Goal: Task Accomplishment & Management: Complete application form

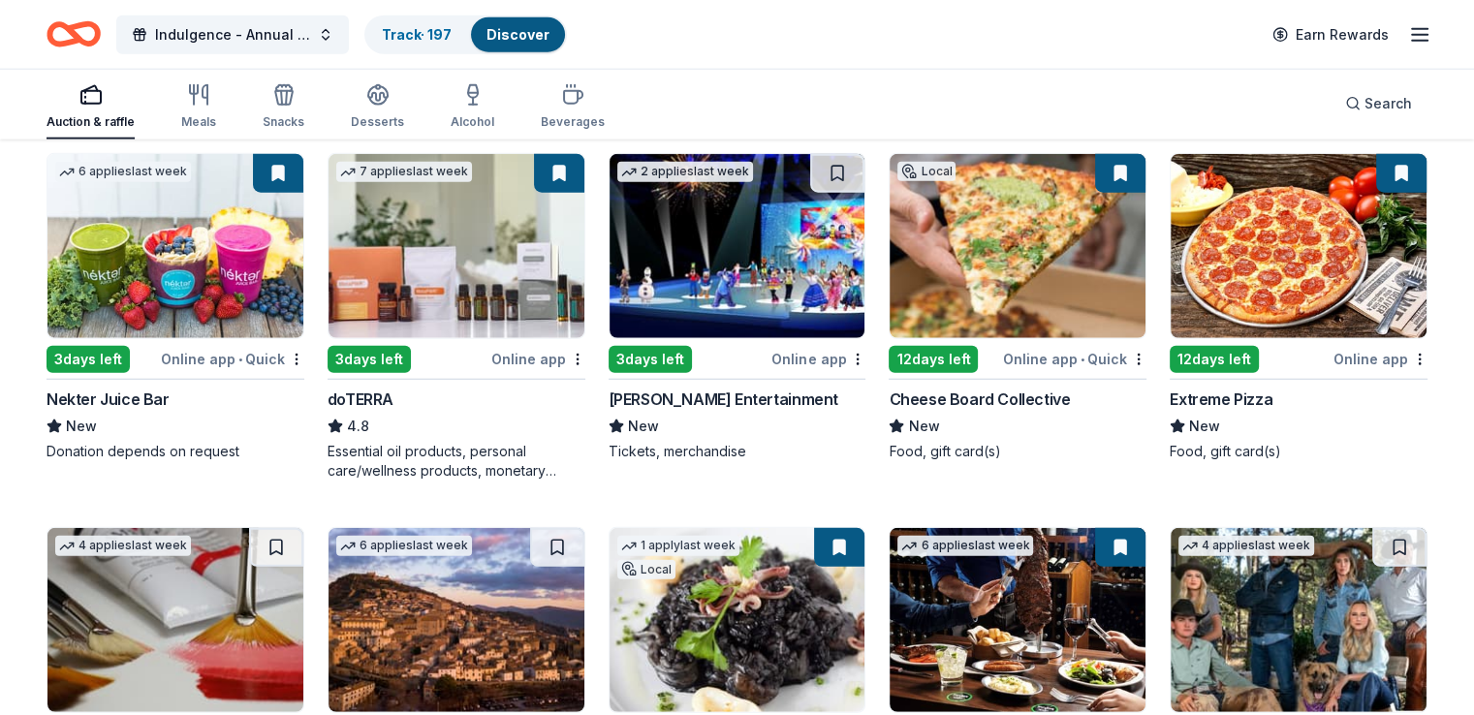
scroll to position [5320, 0]
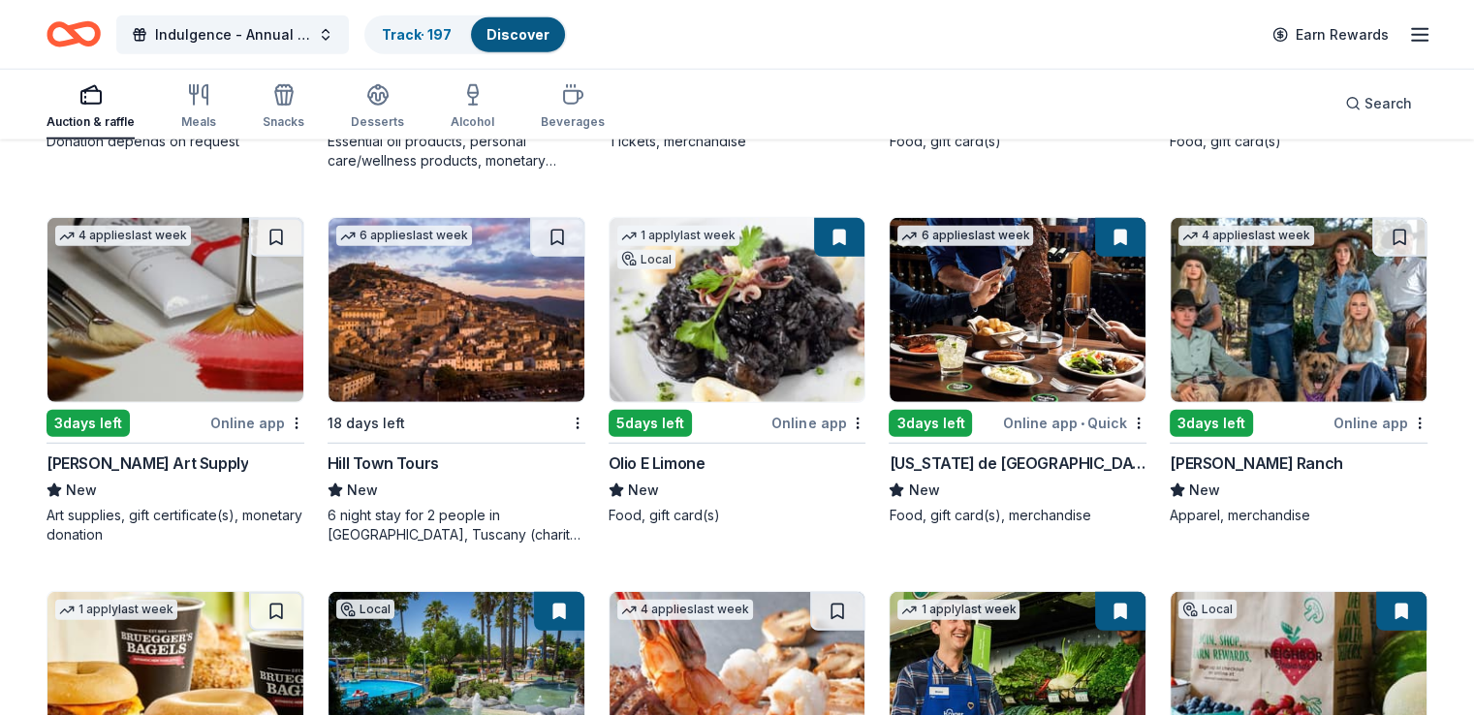
click at [213, 327] on img at bounding box center [175, 310] width 256 height 184
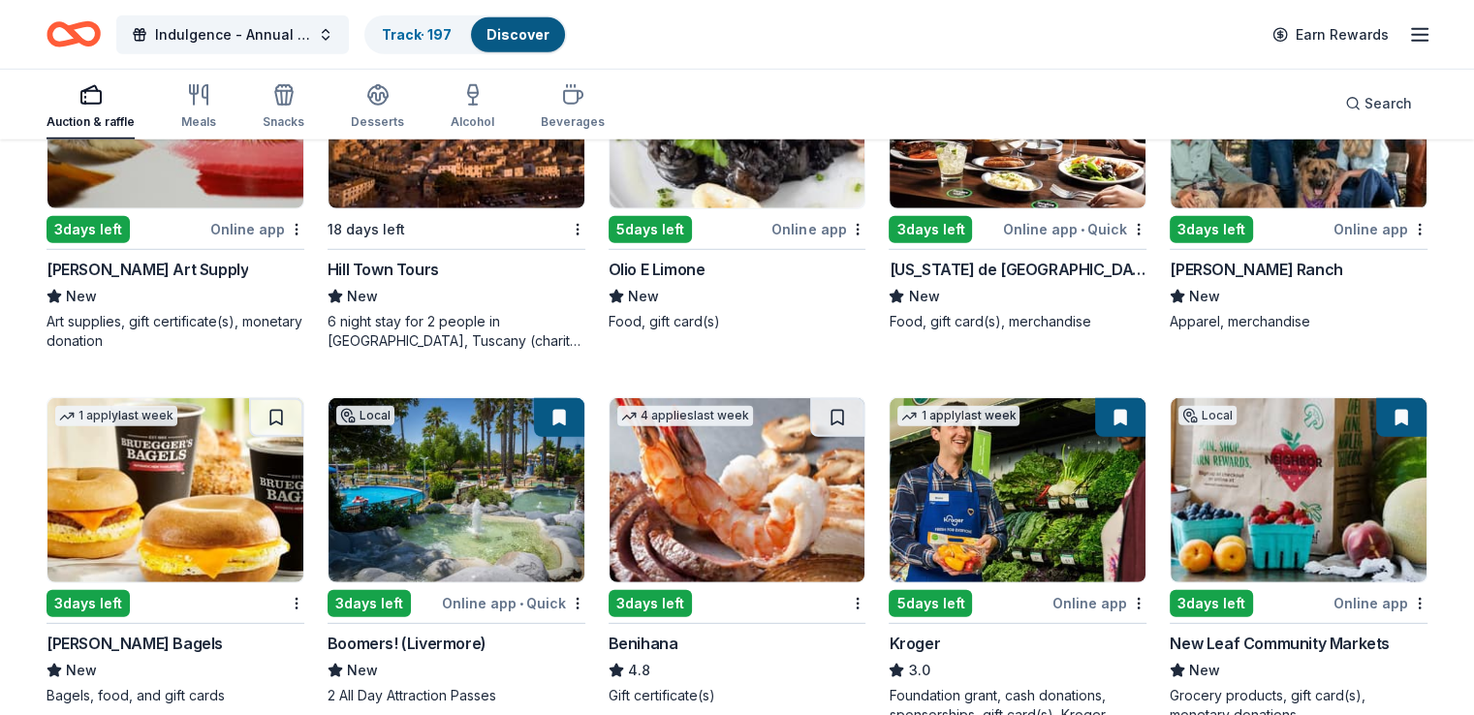
scroll to position [5611, 0]
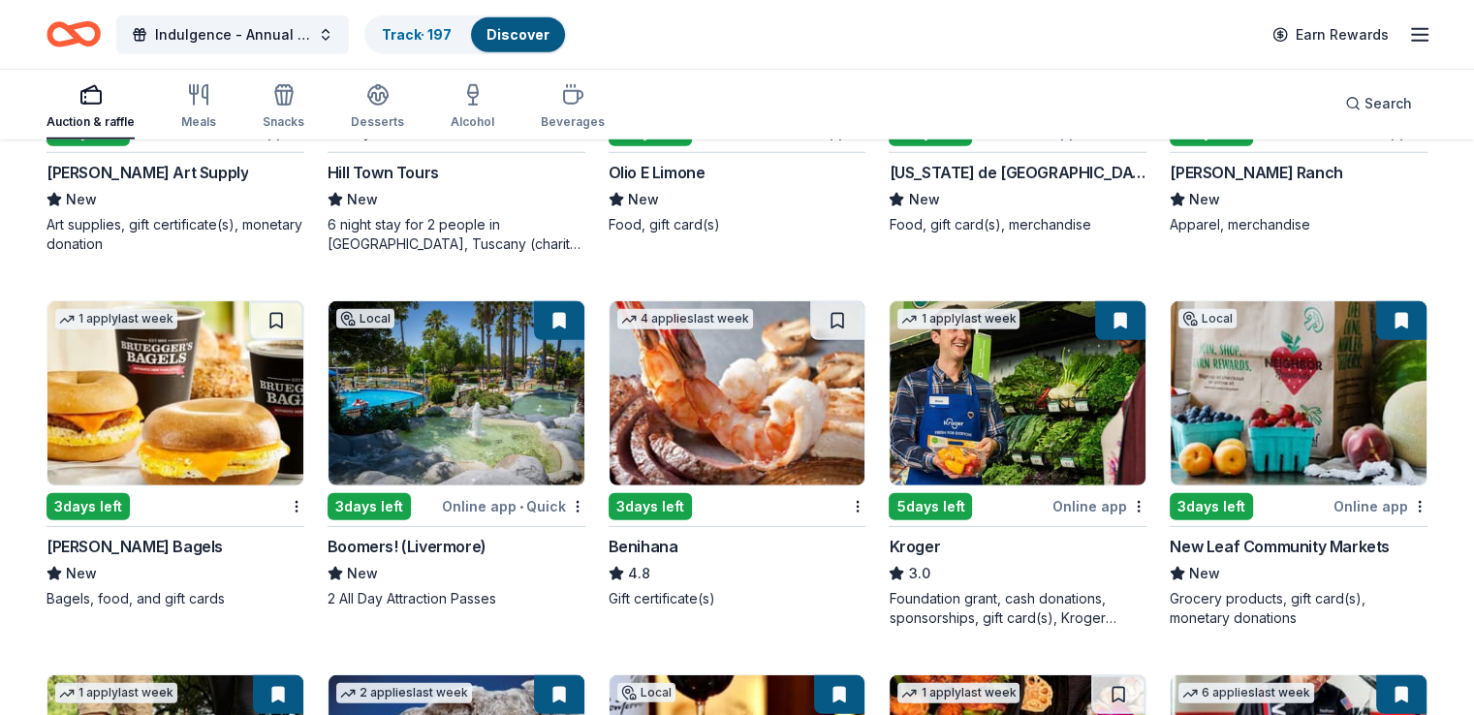
click at [438, 401] on img at bounding box center [457, 393] width 256 height 184
click at [750, 391] on img at bounding box center [738, 393] width 256 height 184
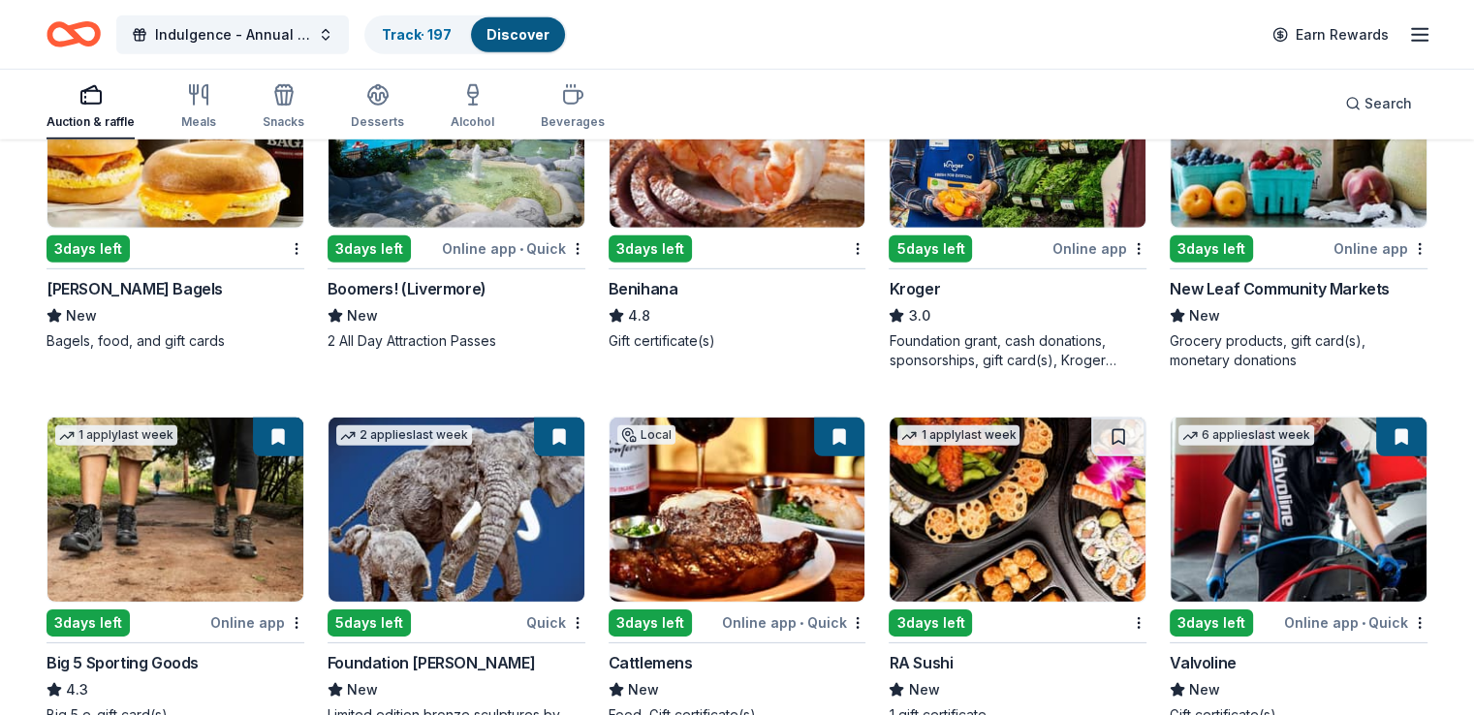
scroll to position [5998, 0]
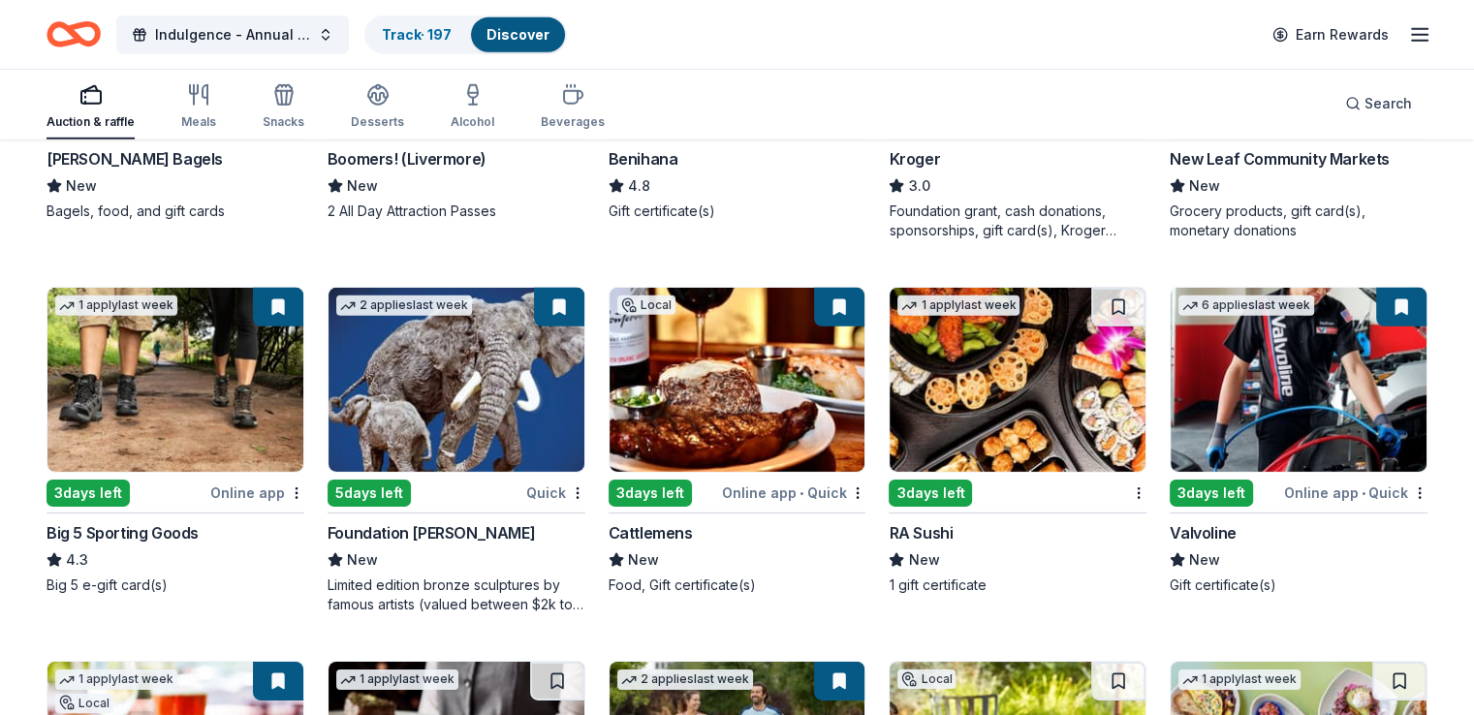
click at [518, 385] on img at bounding box center [457, 380] width 256 height 184
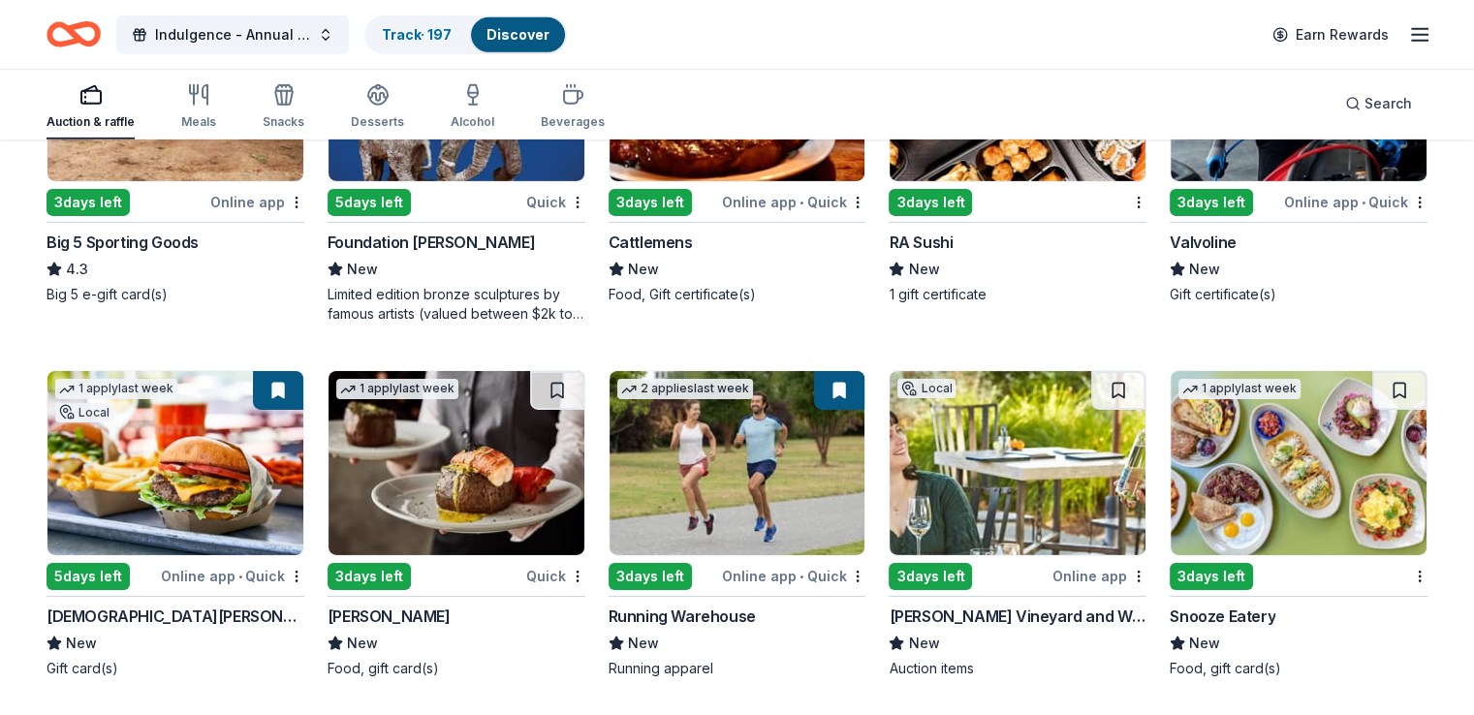
scroll to position [6095, 0]
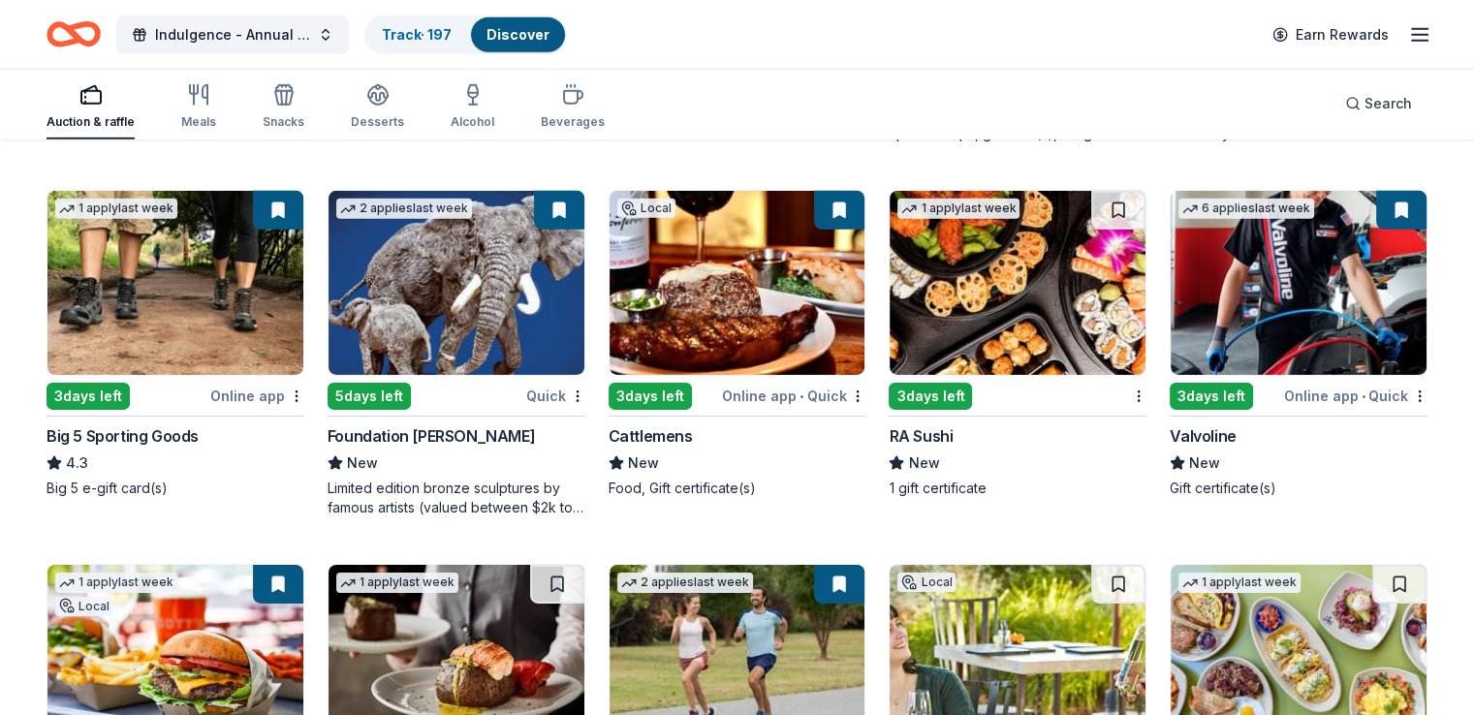
click at [789, 110] on div "Auction & raffle Meals Snacks Desserts Alcohol Beverages Search" at bounding box center [737, 104] width 1381 height 72
click at [986, 301] on img at bounding box center [1018, 283] width 256 height 184
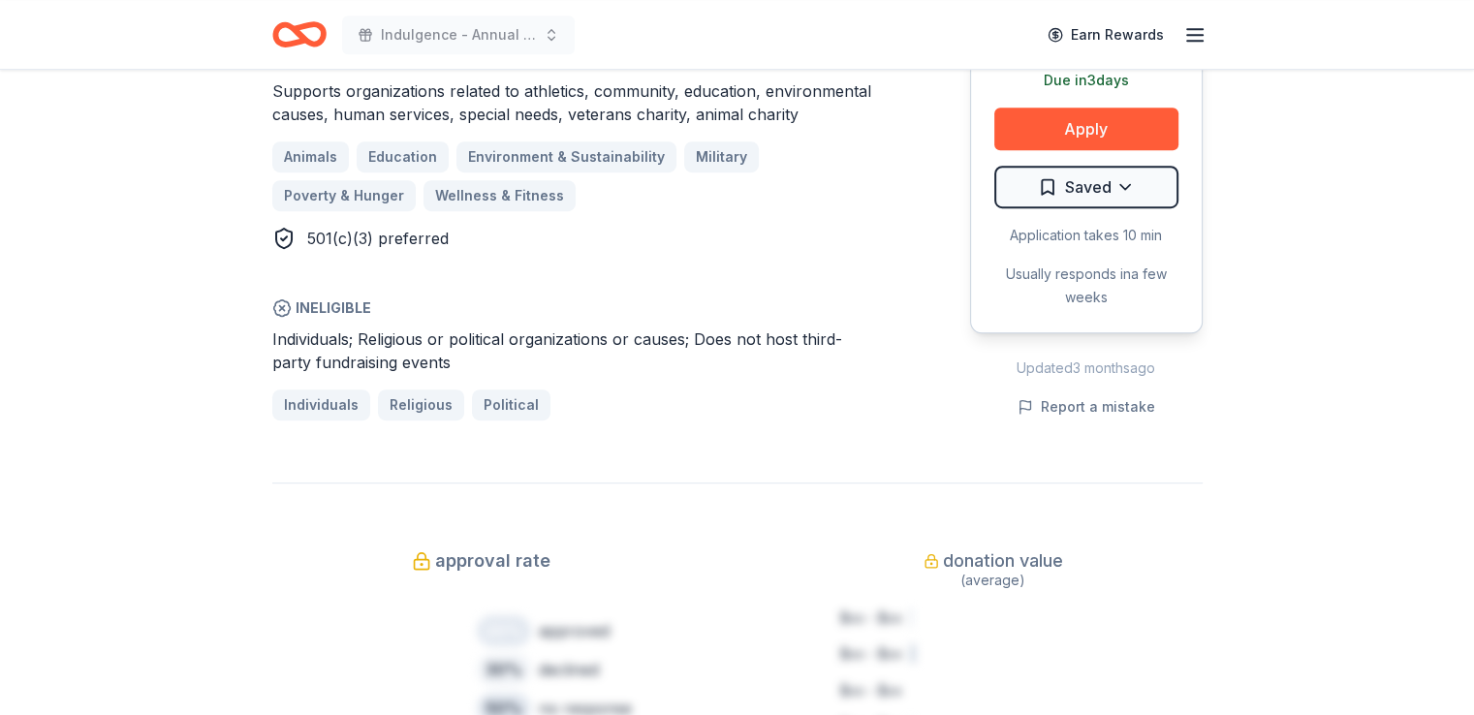
scroll to position [1163, 0]
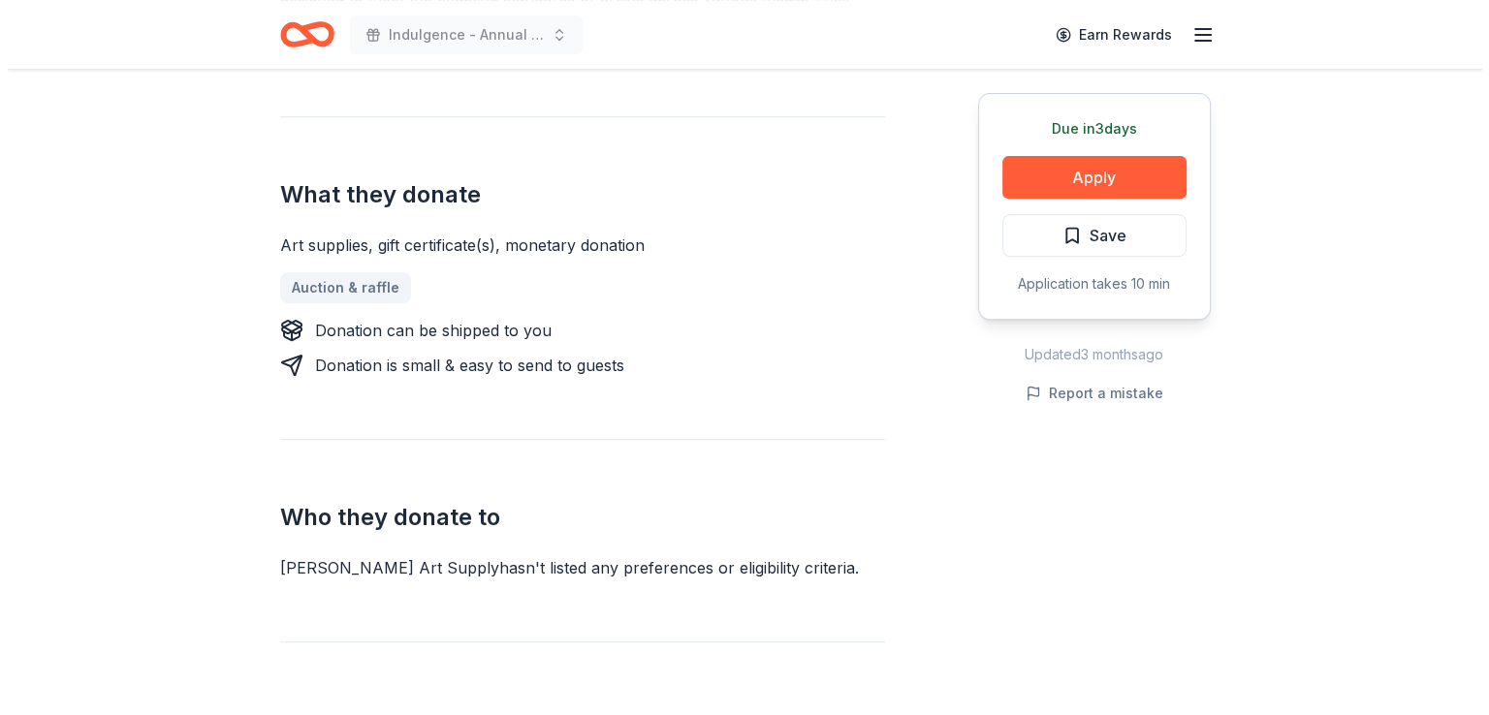
scroll to position [775, 0]
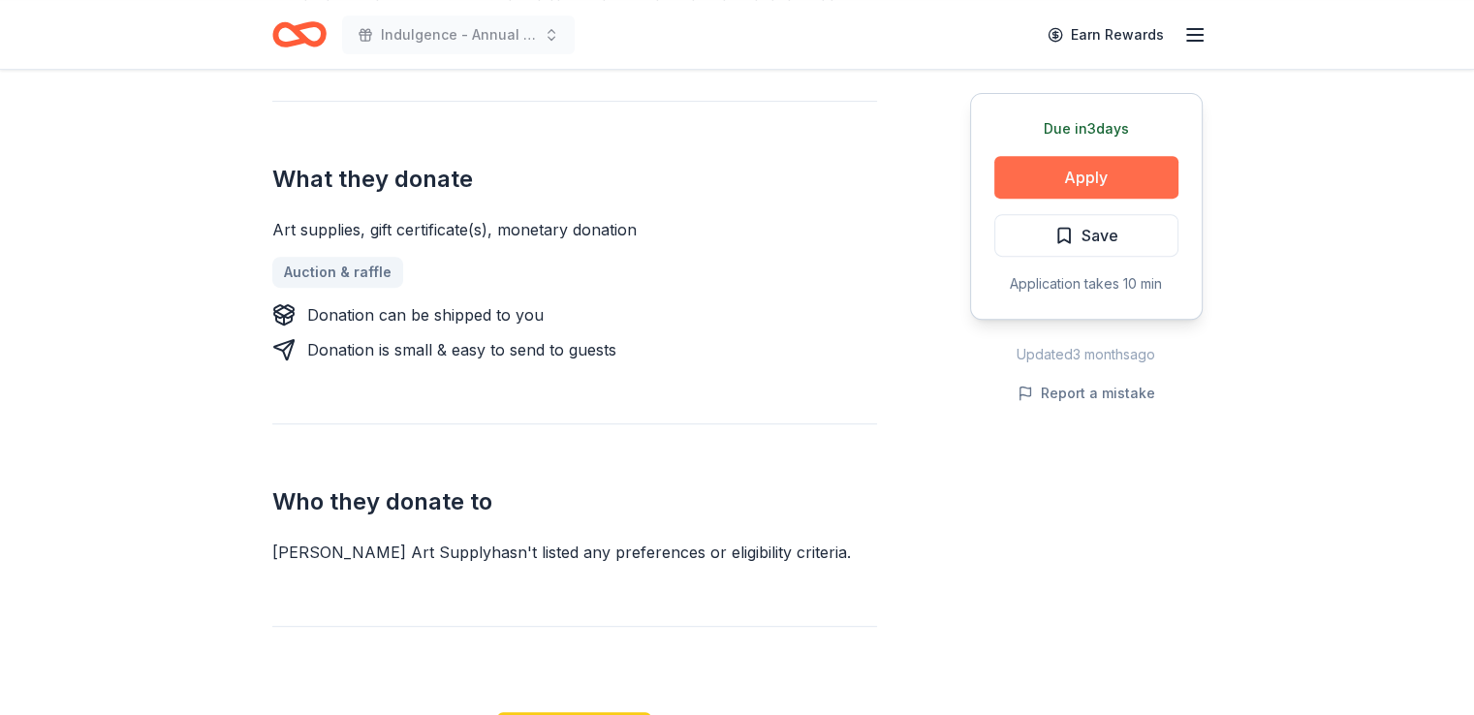
click at [1155, 175] on button "Apply" at bounding box center [1087, 177] width 184 height 43
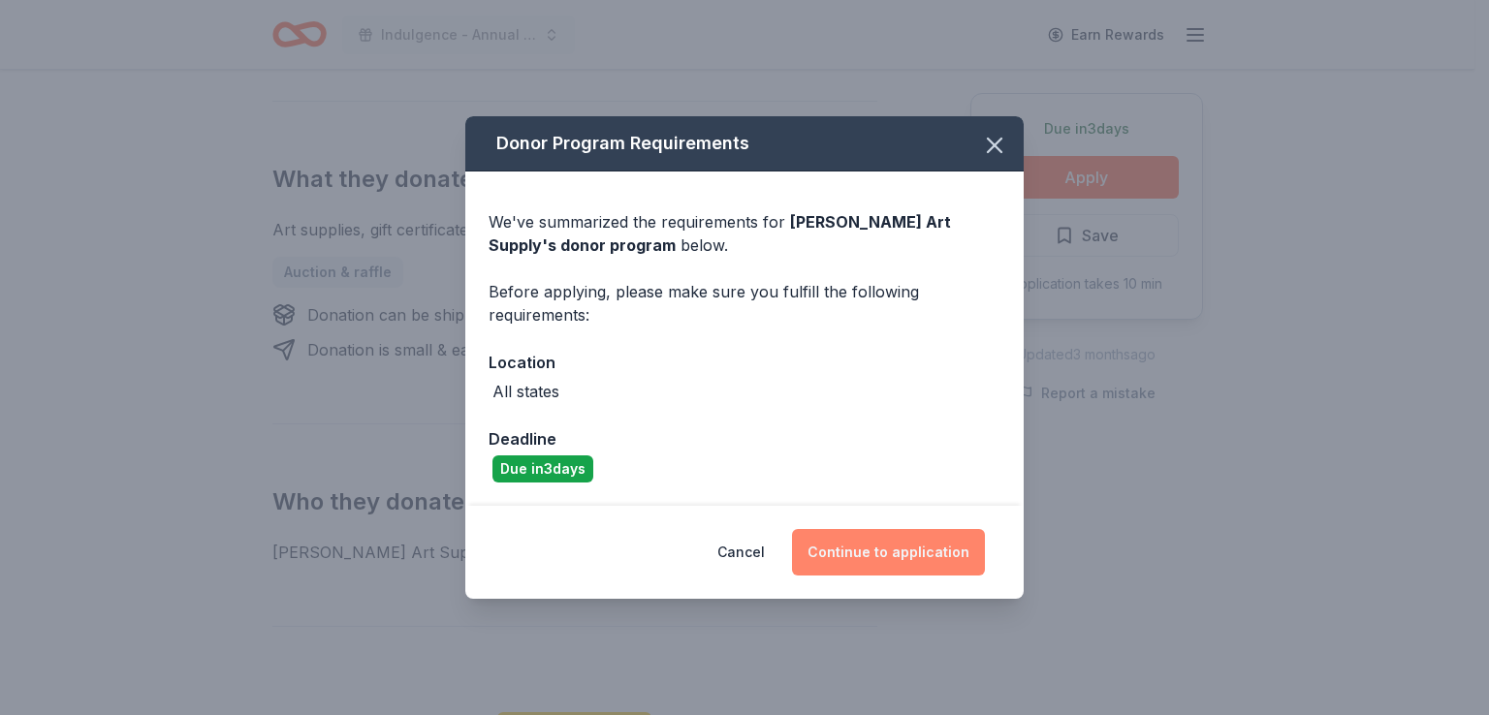
click at [881, 545] on button "Continue to application" at bounding box center [888, 552] width 193 height 47
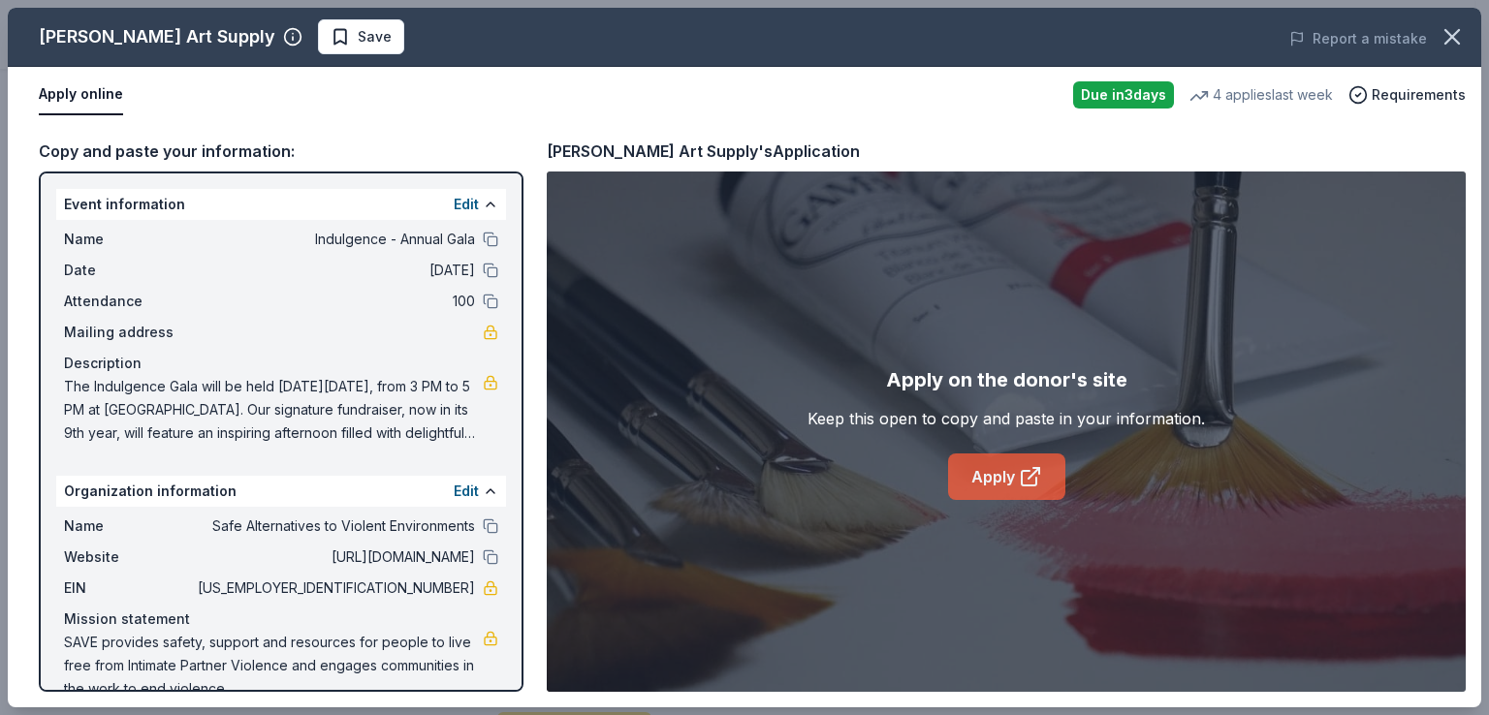
click at [983, 490] on link "Apply" at bounding box center [1006, 477] width 117 height 47
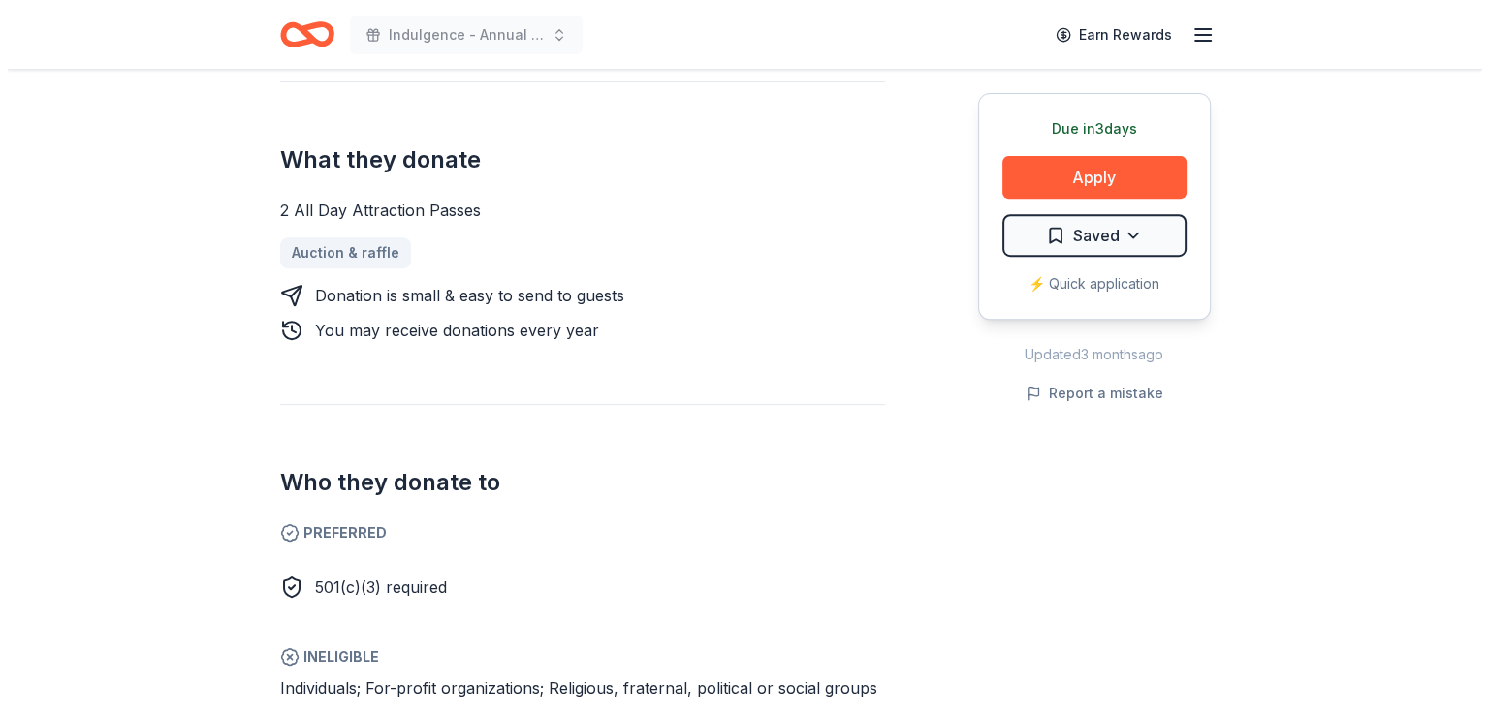
scroll to position [775, 0]
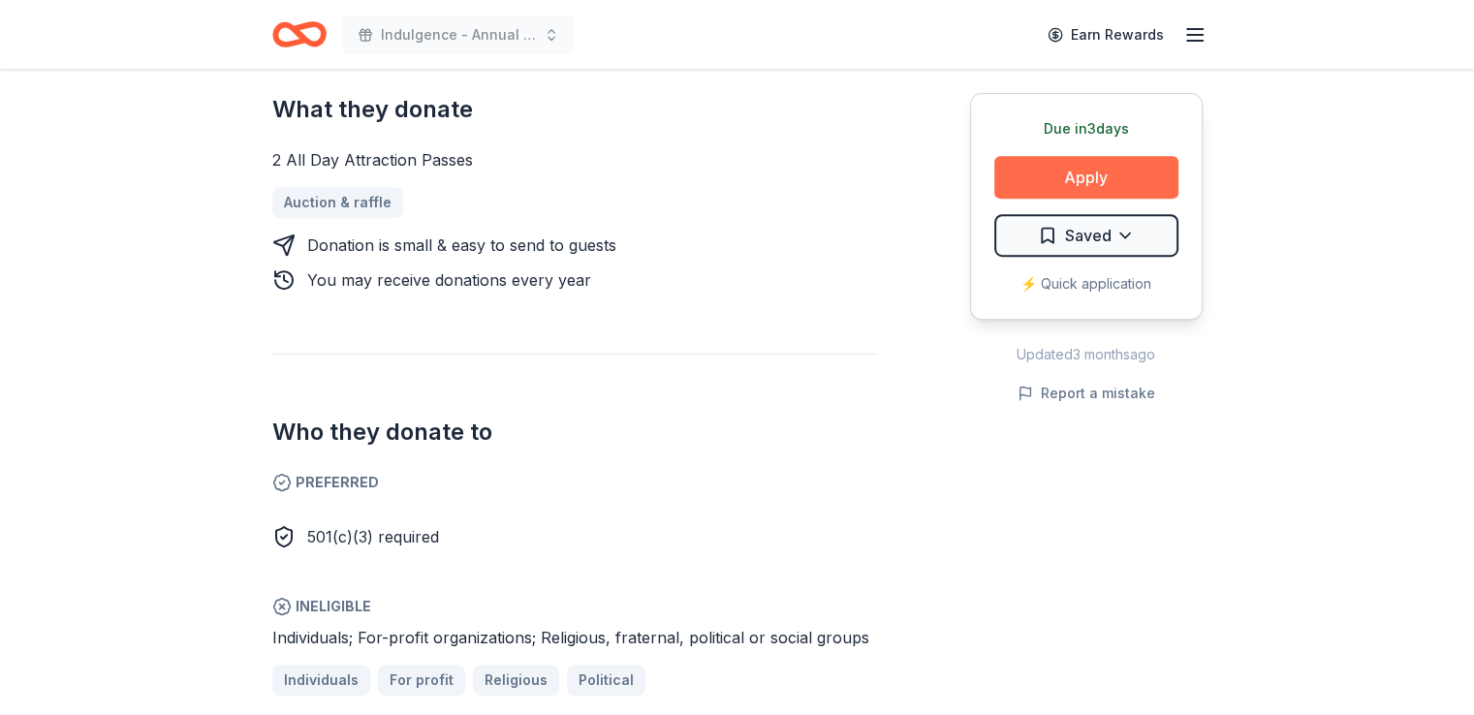
click at [1122, 175] on button "Apply" at bounding box center [1087, 177] width 184 height 43
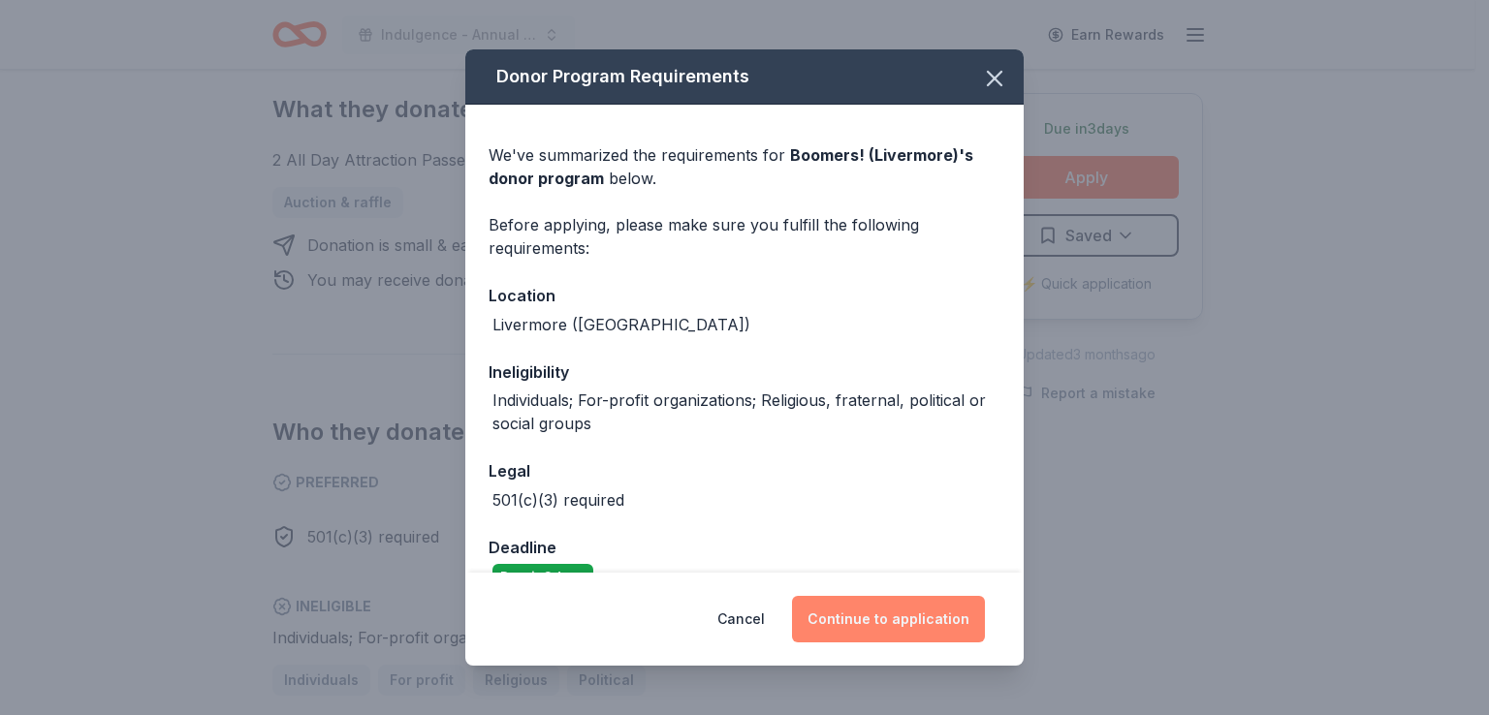
click at [869, 613] on button "Continue to application" at bounding box center [888, 619] width 193 height 47
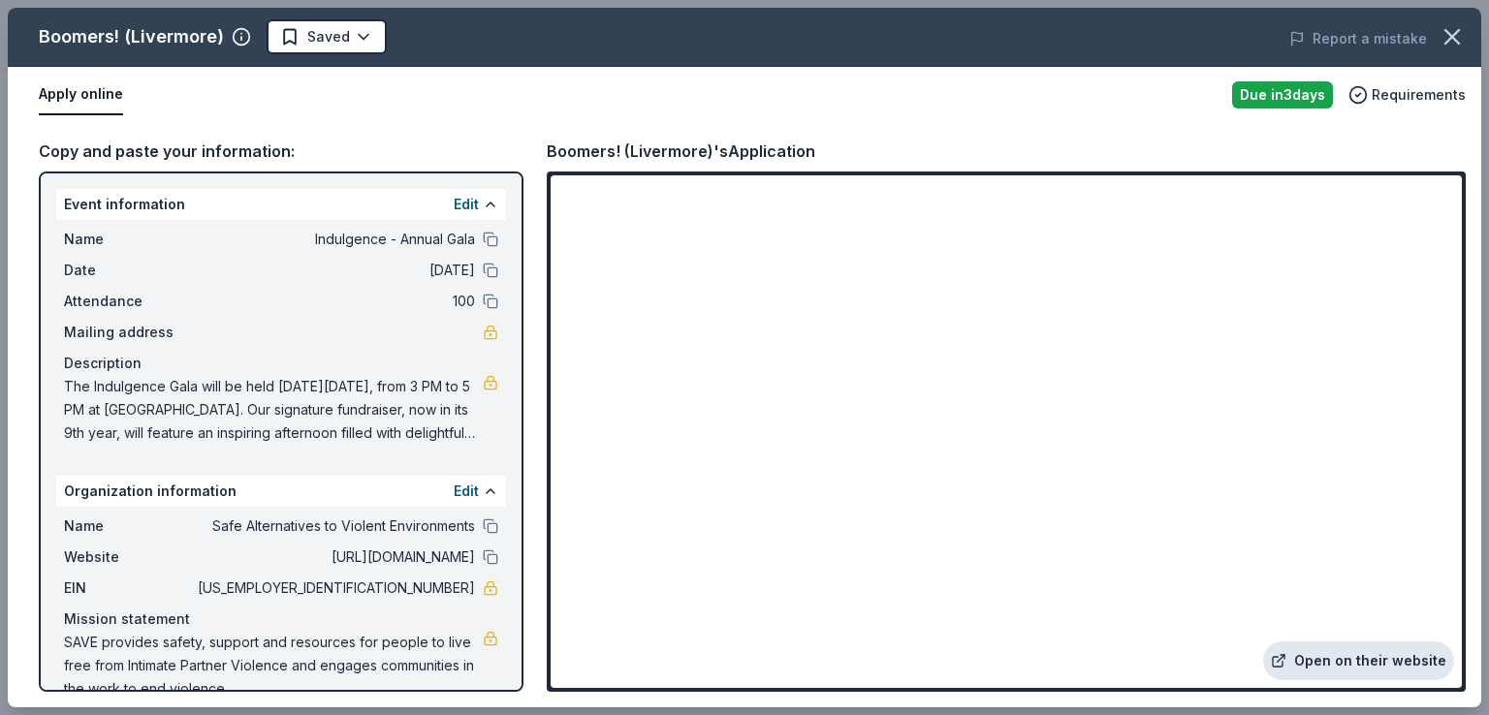
click at [1328, 655] on link "Open on their website" at bounding box center [1358, 661] width 191 height 39
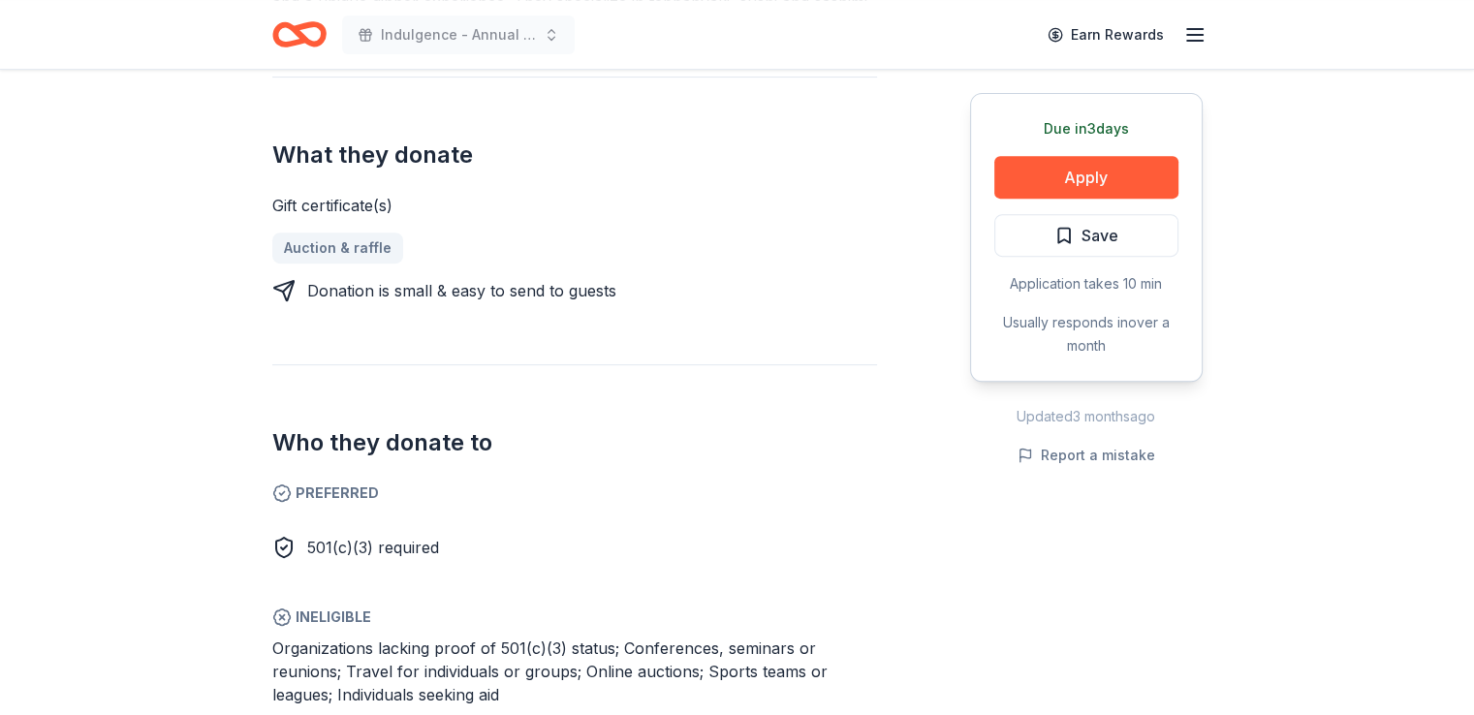
scroll to position [872, 0]
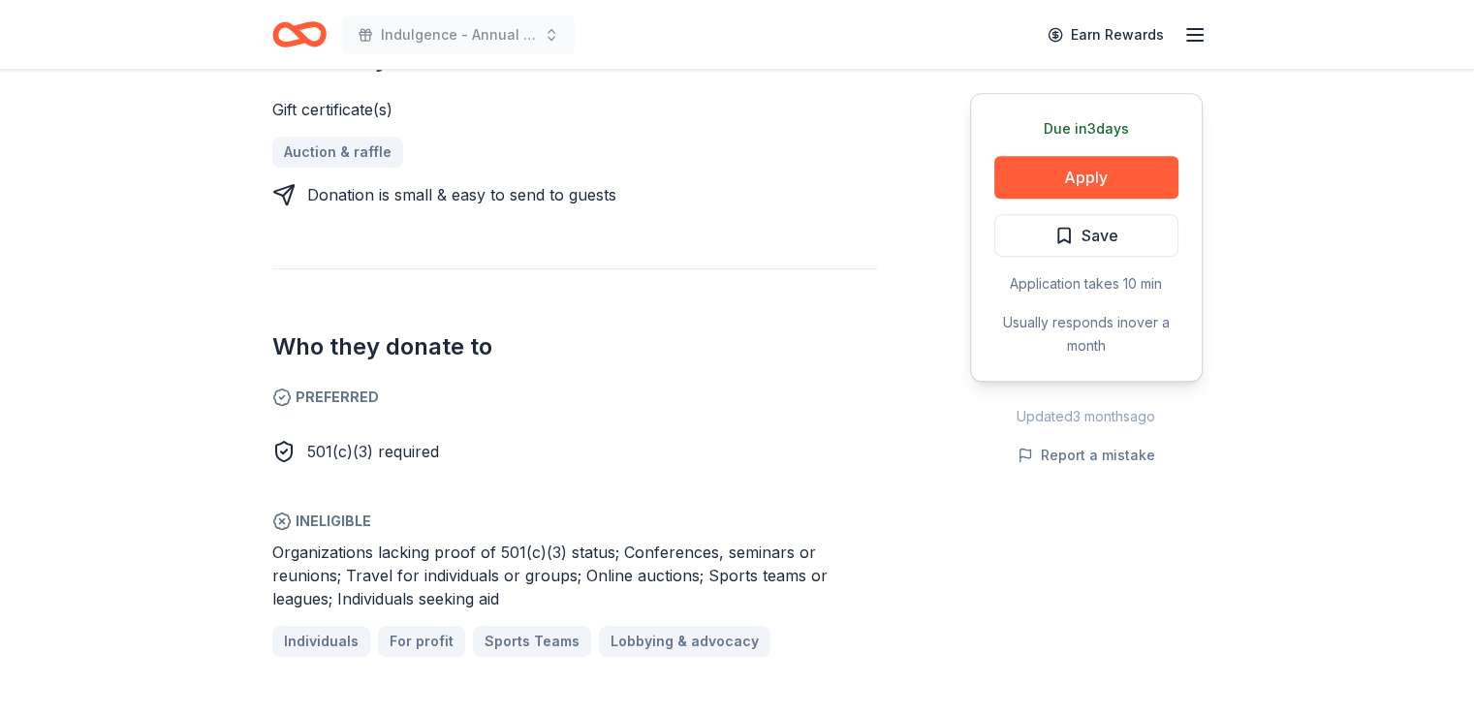
click at [727, 440] on div "501(c)(3) required" at bounding box center [574, 451] width 605 height 23
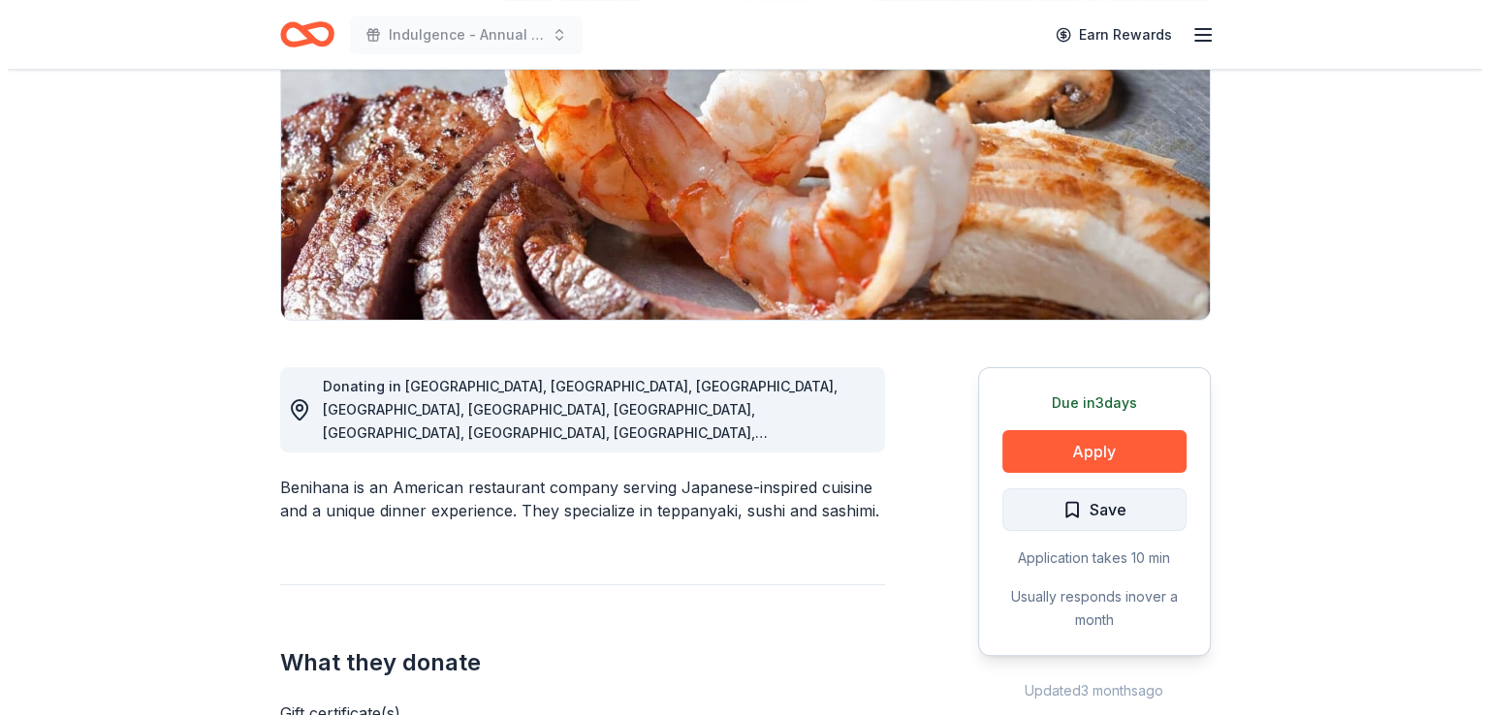
scroll to position [291, 0]
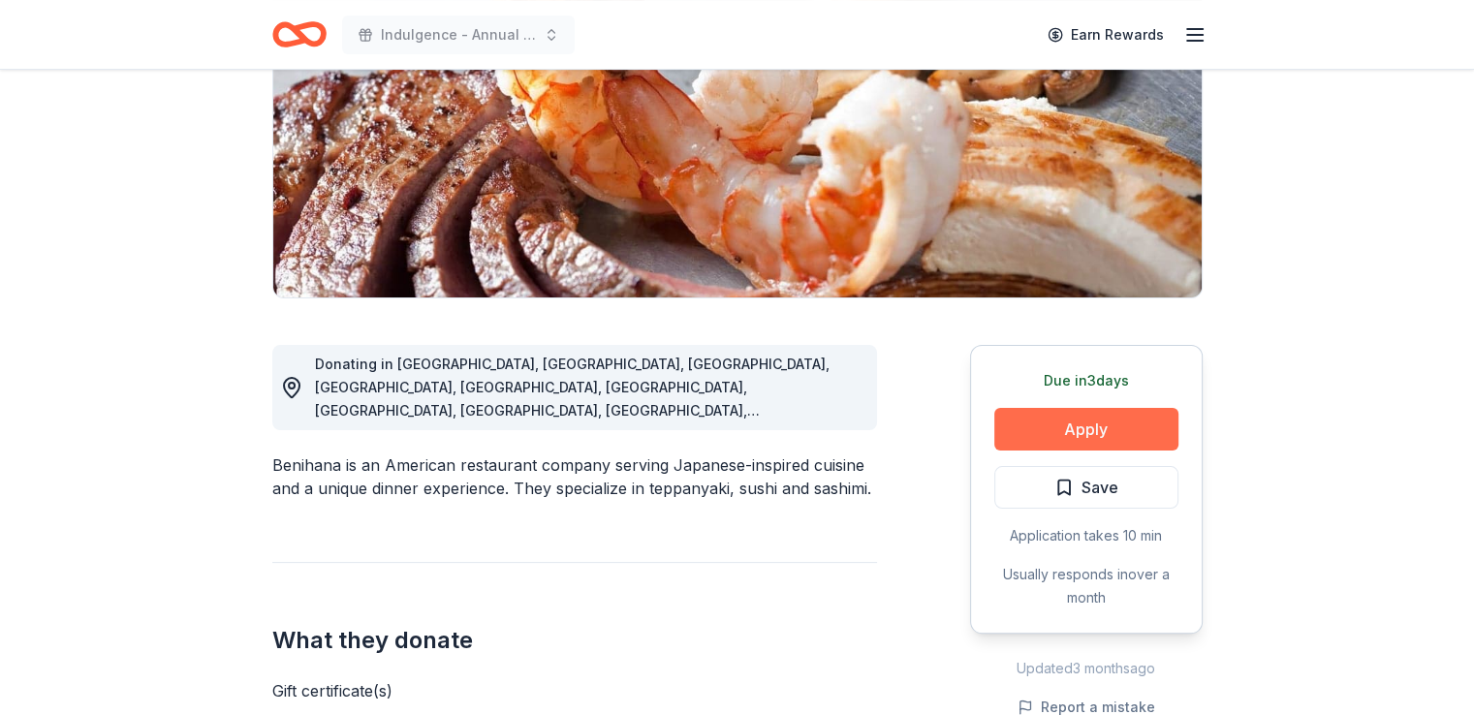
click at [1122, 426] on button "Apply" at bounding box center [1087, 429] width 184 height 43
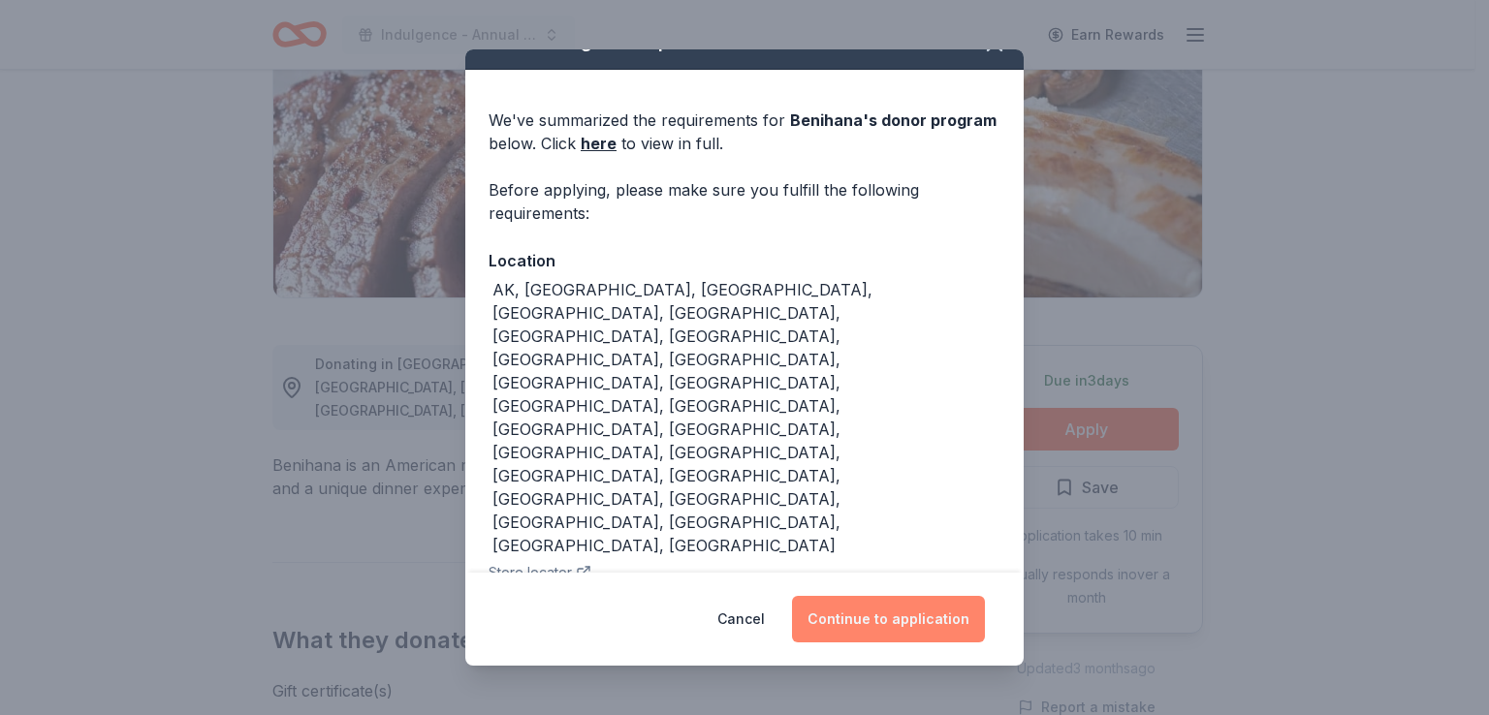
scroll to position [115, 0]
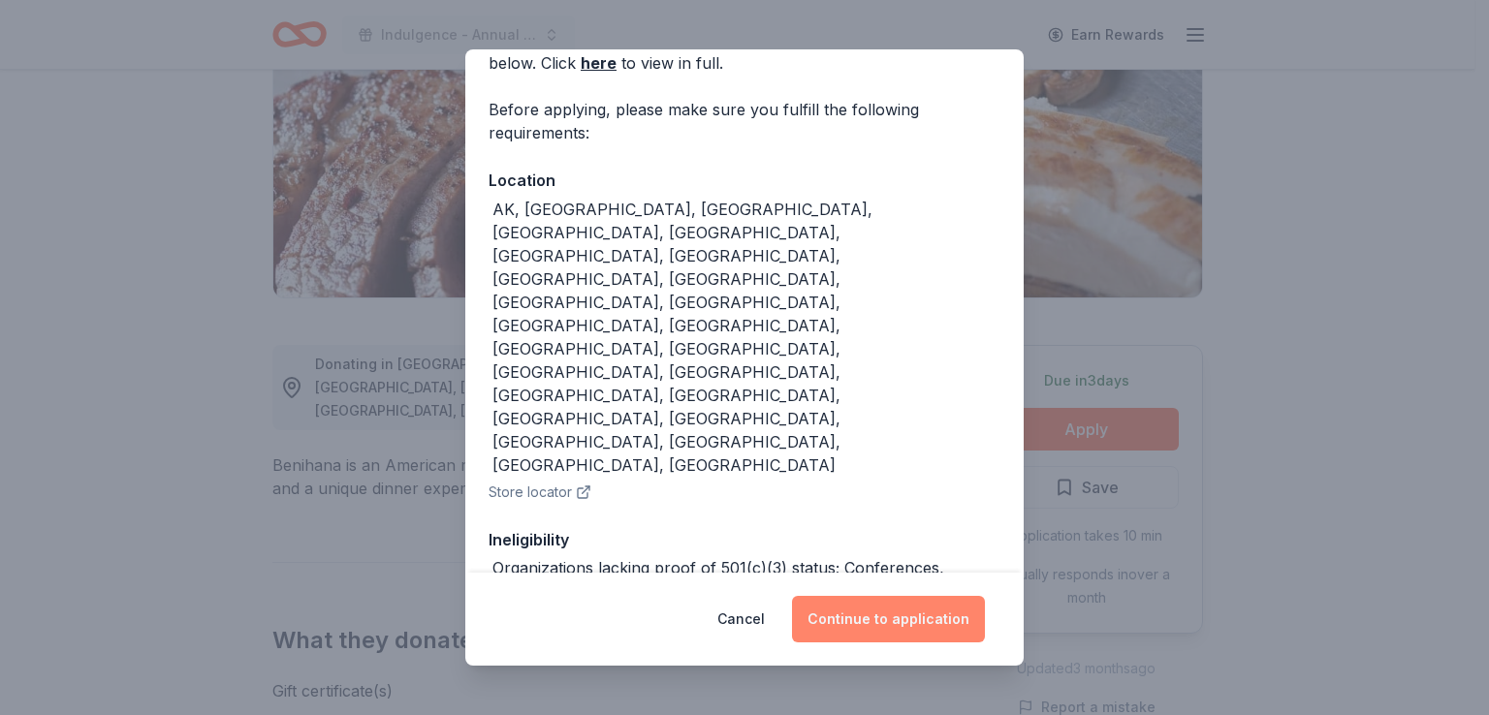
click at [892, 614] on button "Continue to application" at bounding box center [888, 619] width 193 height 47
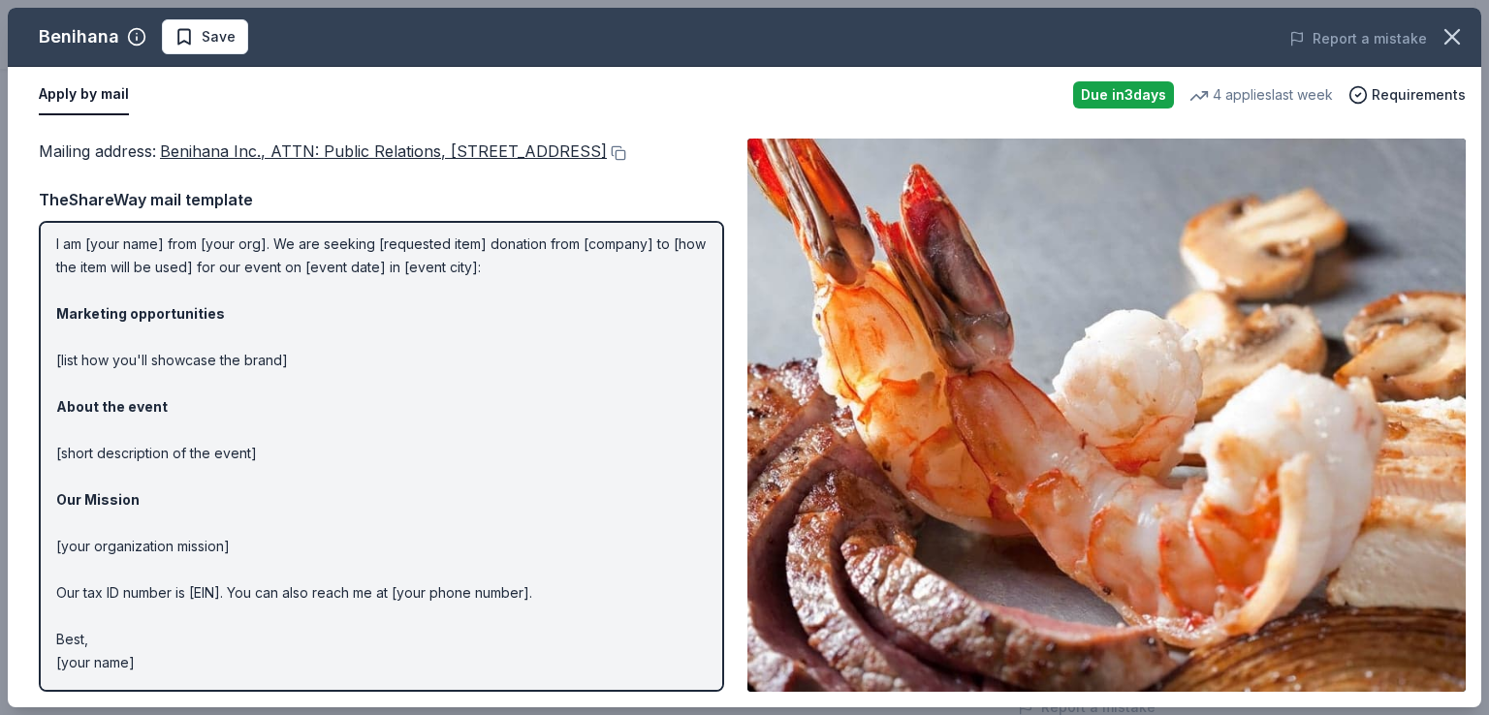
scroll to position [0, 0]
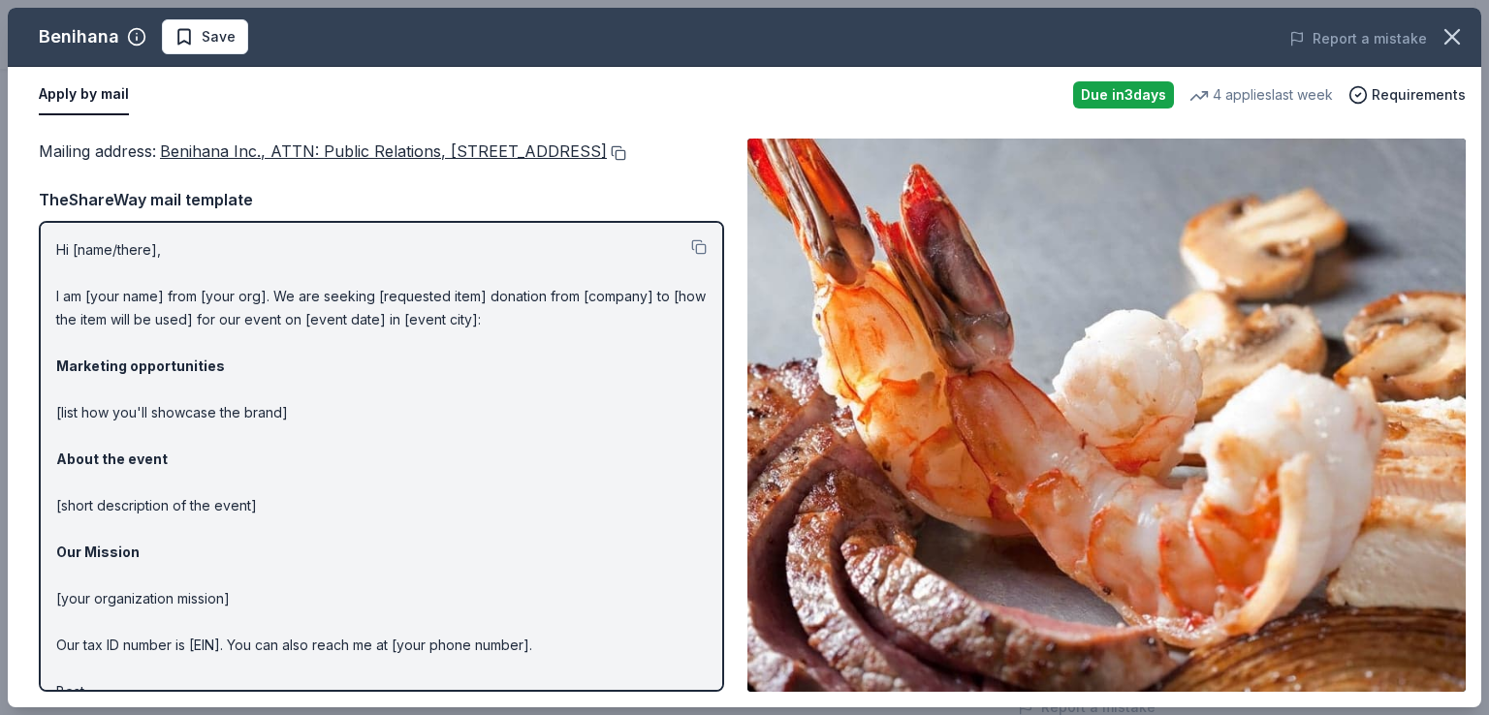
click at [607, 161] on button at bounding box center [616, 153] width 19 height 16
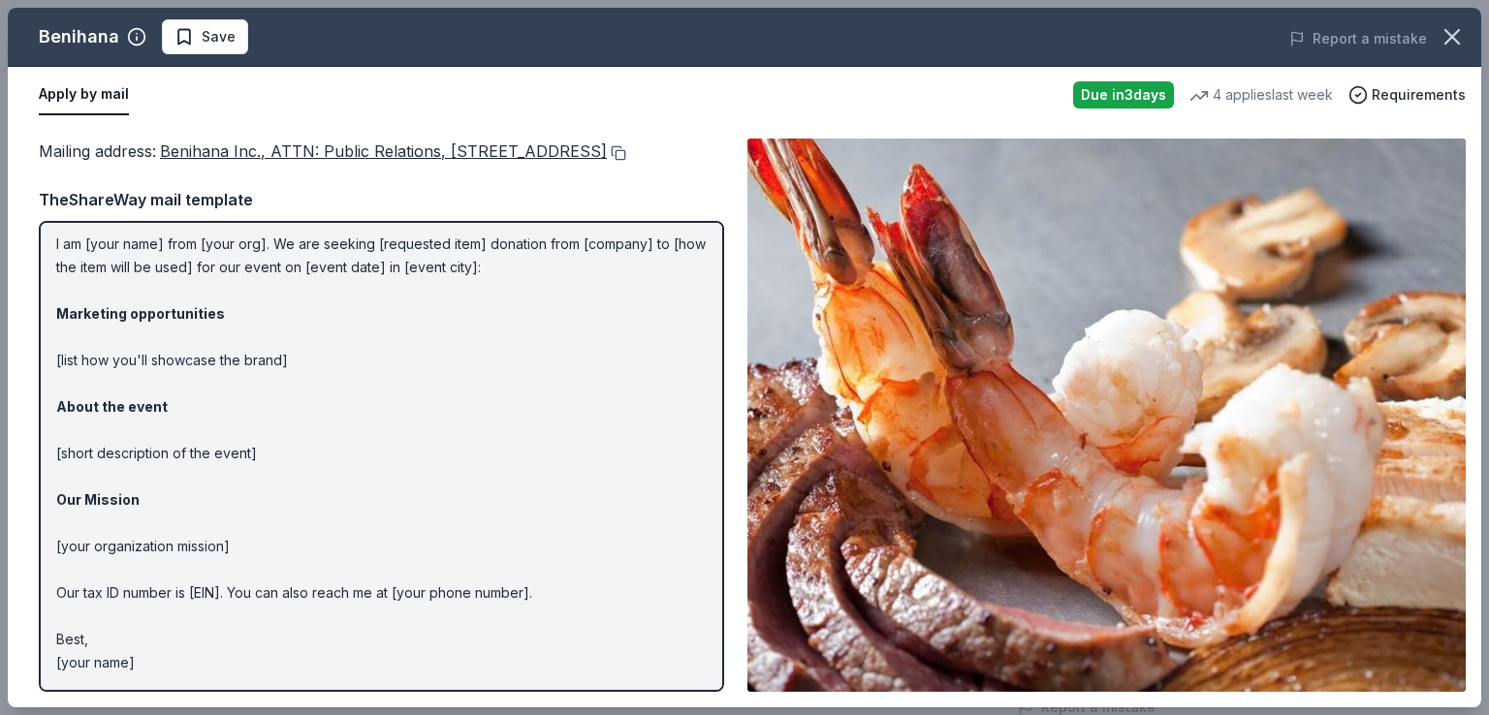
click at [607, 161] on button at bounding box center [616, 153] width 19 height 16
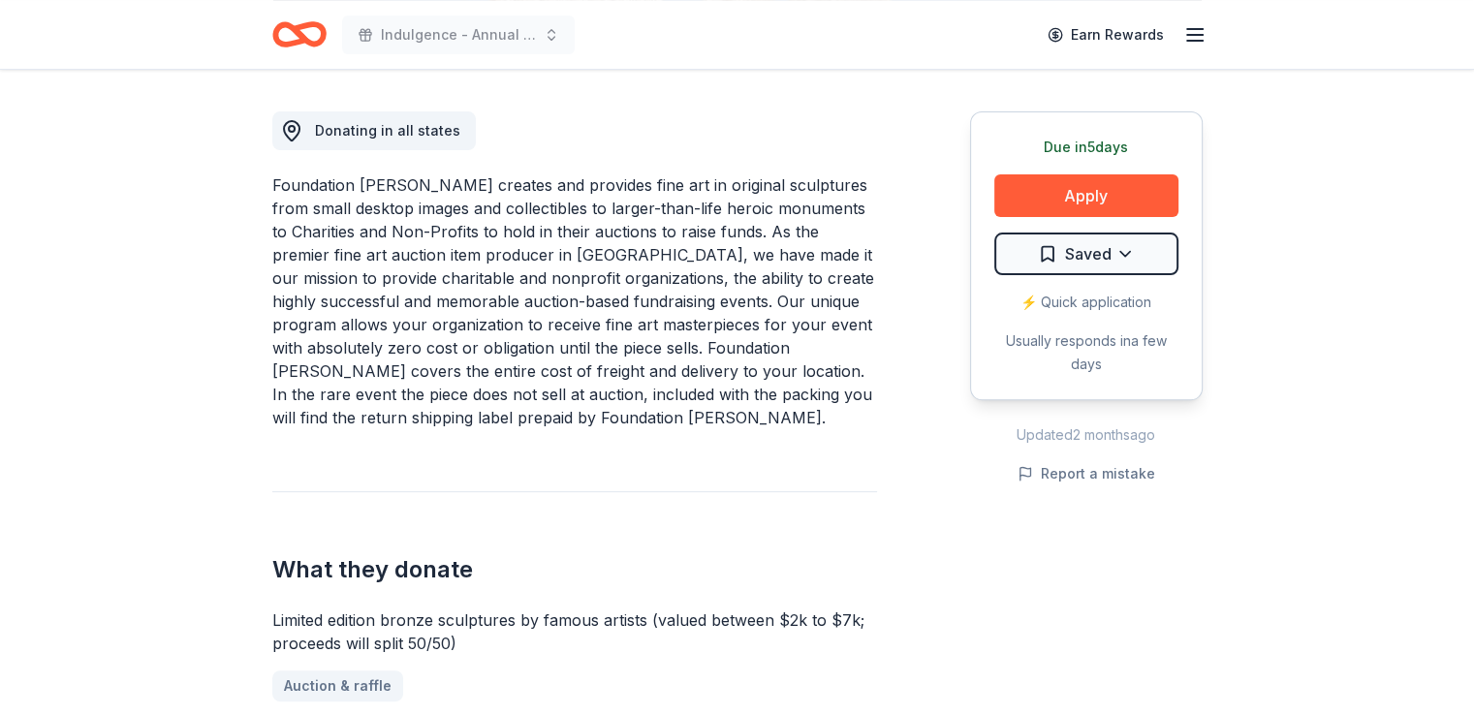
scroll to position [485, 0]
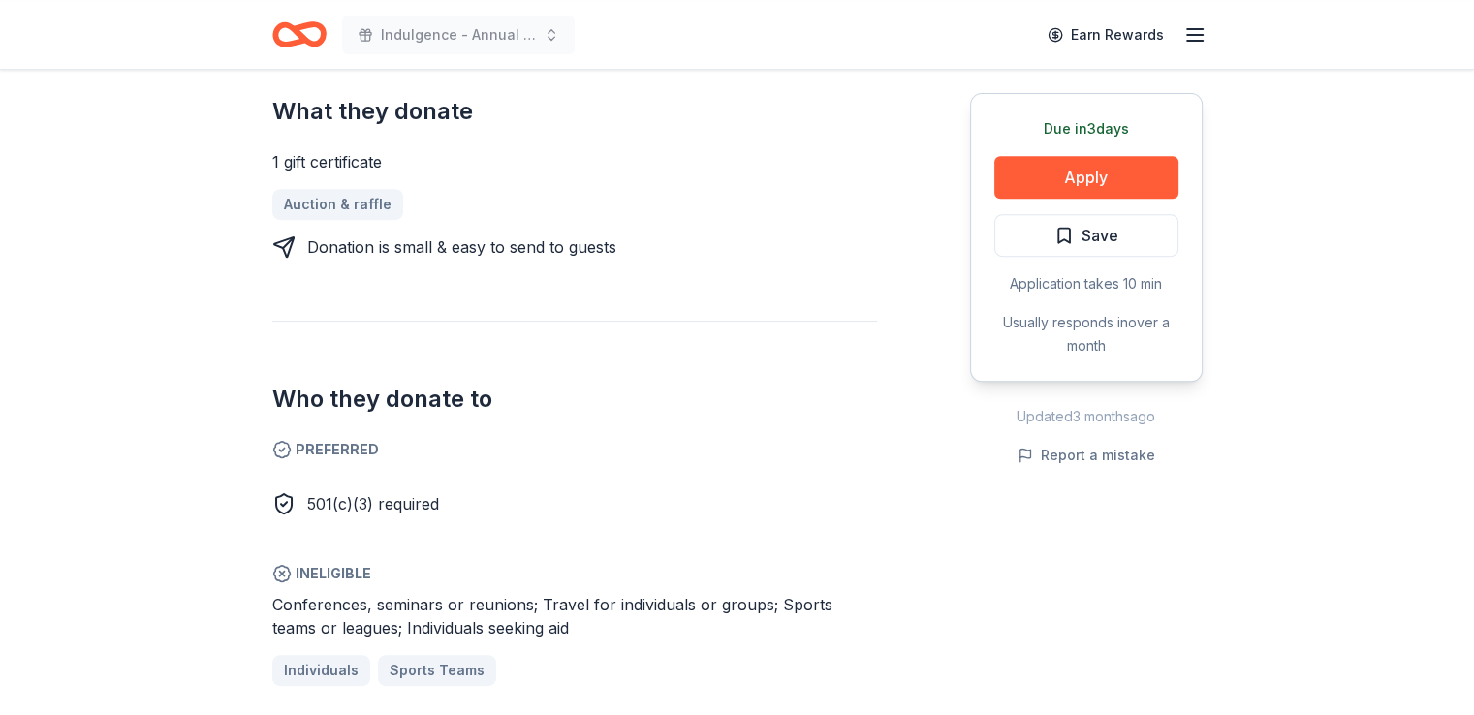
scroll to position [872, 0]
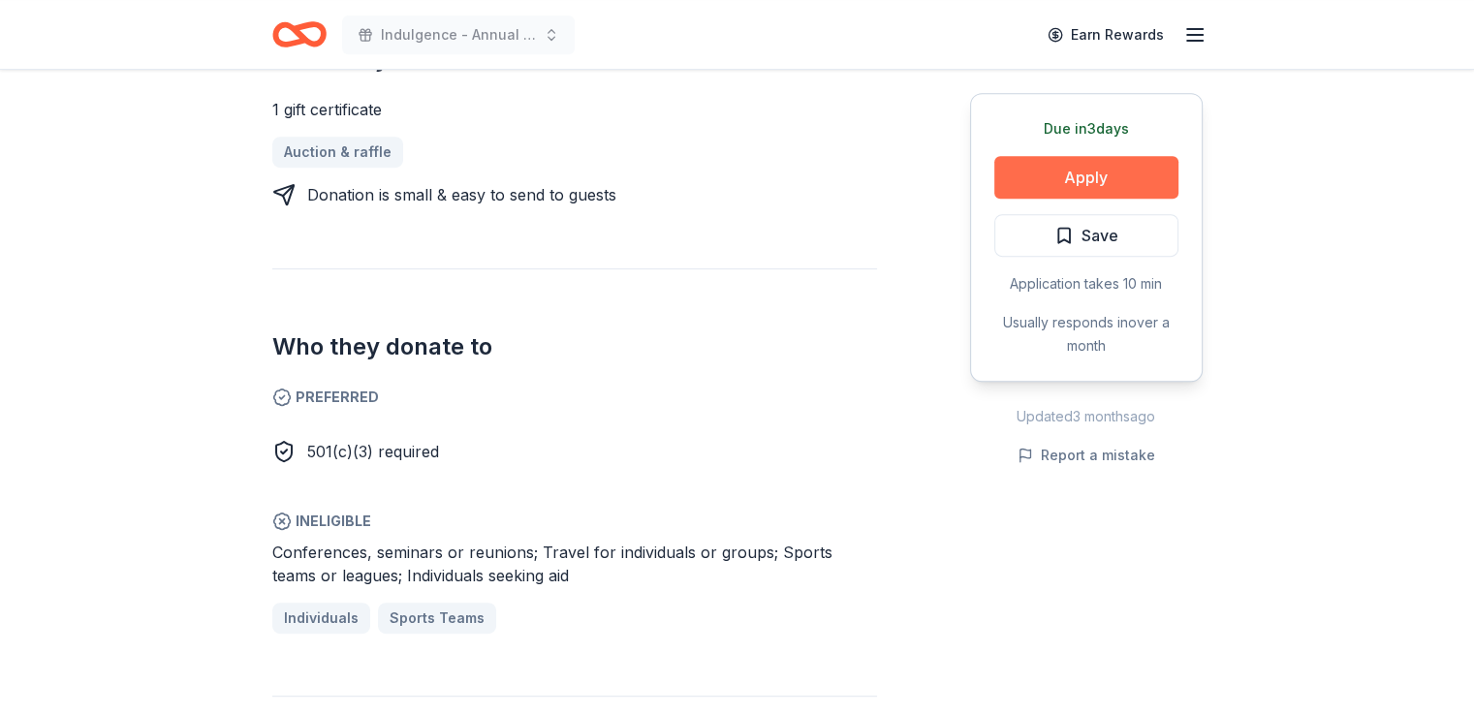
click at [1093, 175] on button "Apply" at bounding box center [1087, 177] width 184 height 43
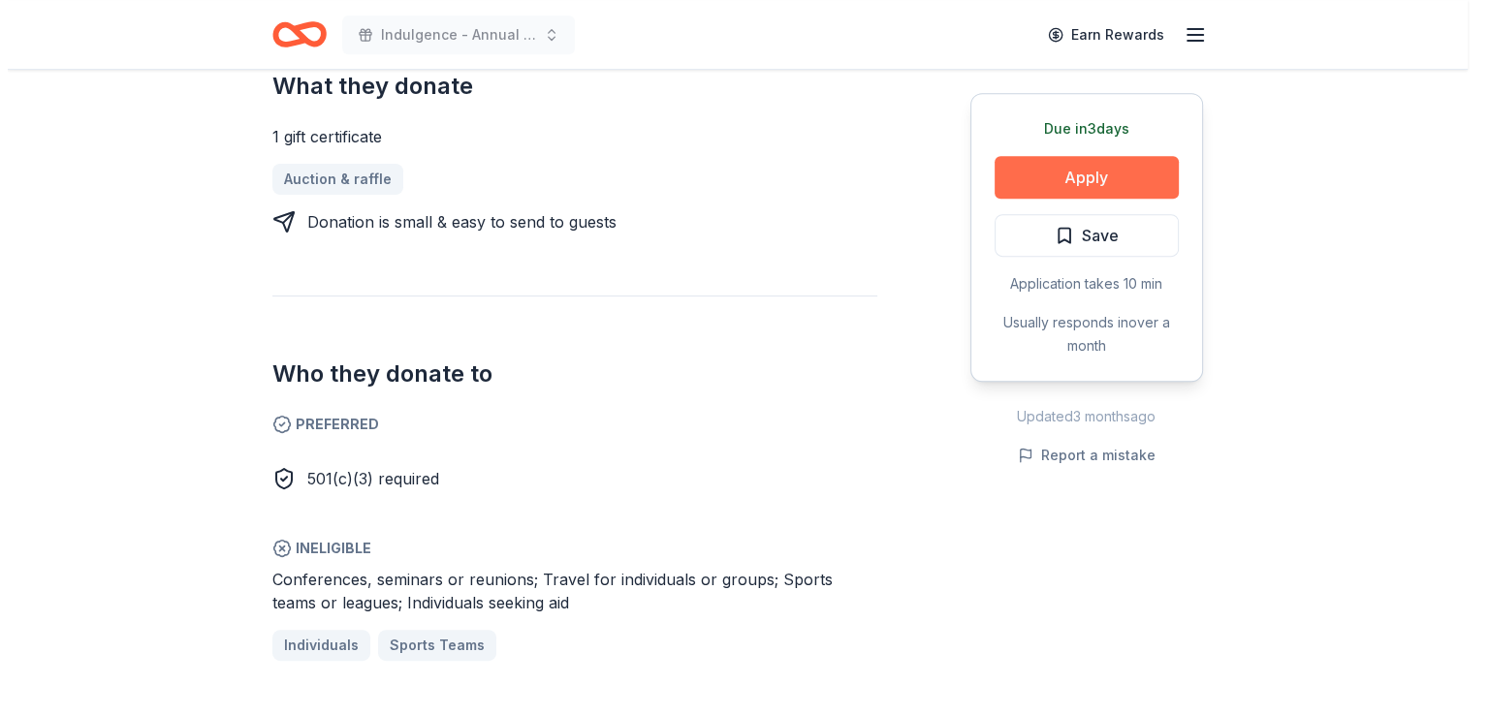
scroll to position [900, 0]
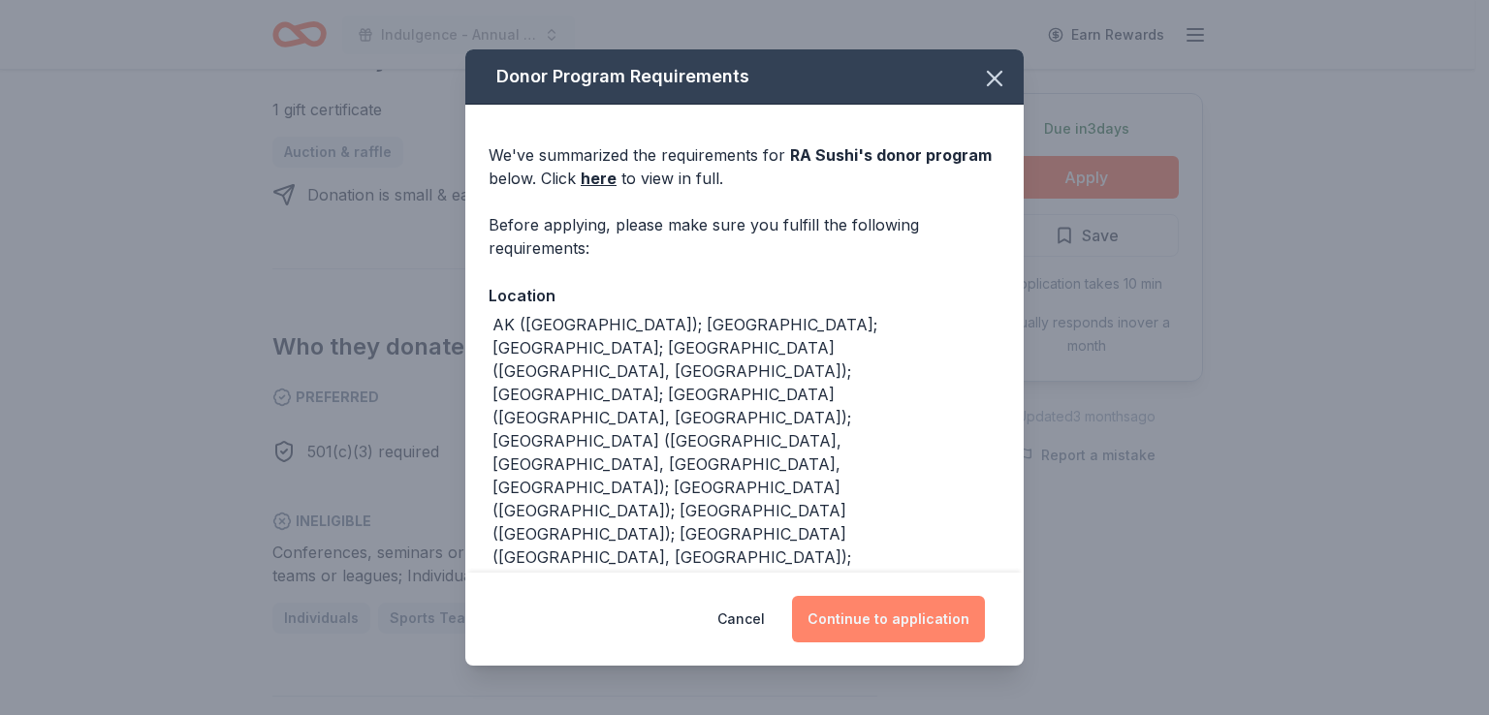
click at [887, 618] on button "Continue to application" at bounding box center [888, 619] width 193 height 47
